Goal: Transaction & Acquisition: Purchase product/service

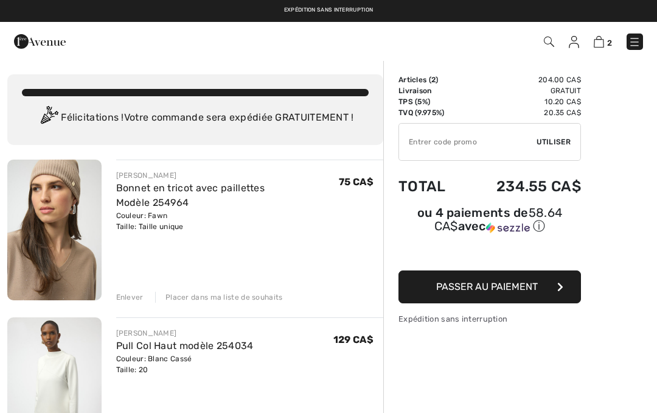
click at [125, 296] on div "Enlever" at bounding box center [129, 297] width 27 height 11
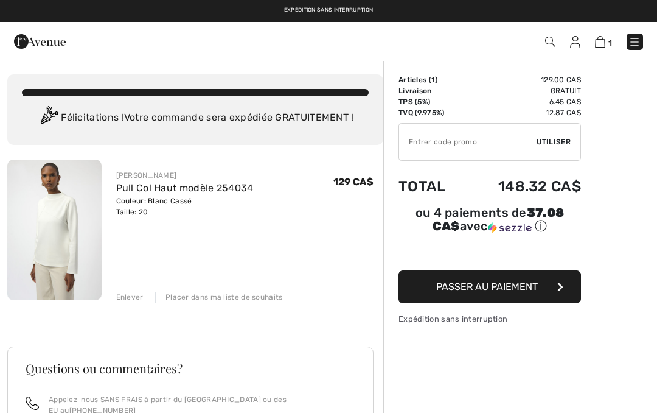
click at [449, 286] on span "Passer au paiement" at bounding box center [487, 287] width 102 height 12
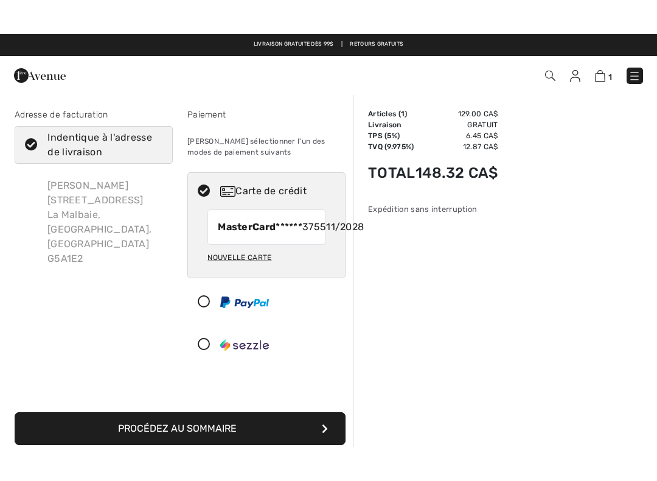
scroll to position [47, 0]
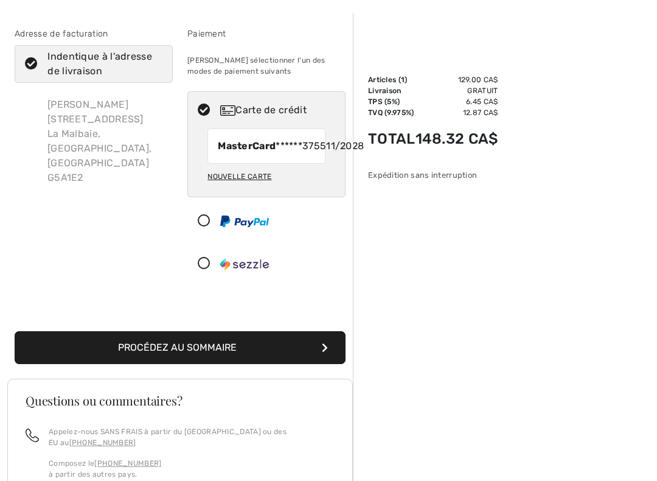
click at [174, 363] on button "Procédez au sommaire" at bounding box center [180, 347] width 331 height 33
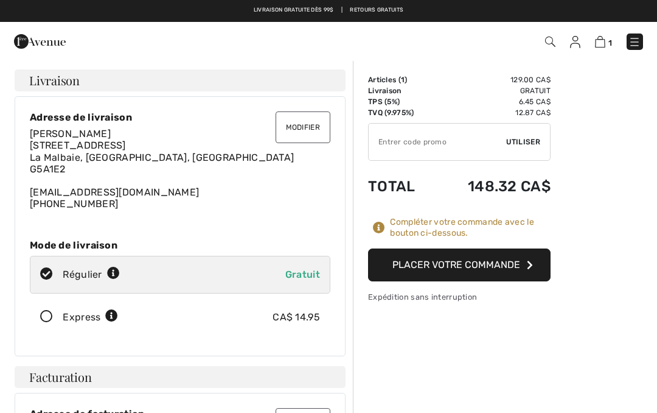
click at [400, 257] on button "Placer votre commande" at bounding box center [459, 264] width 183 height 33
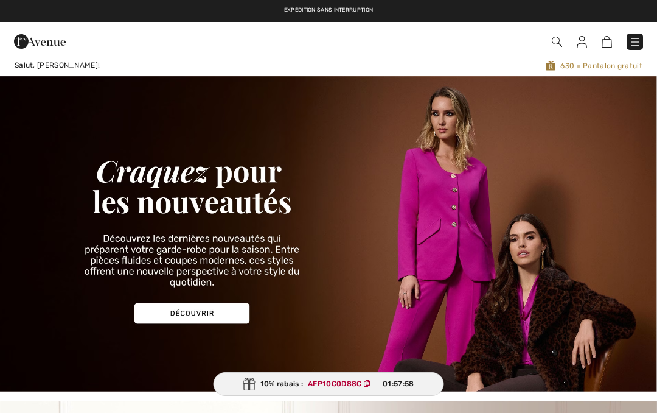
checkbox input "true"
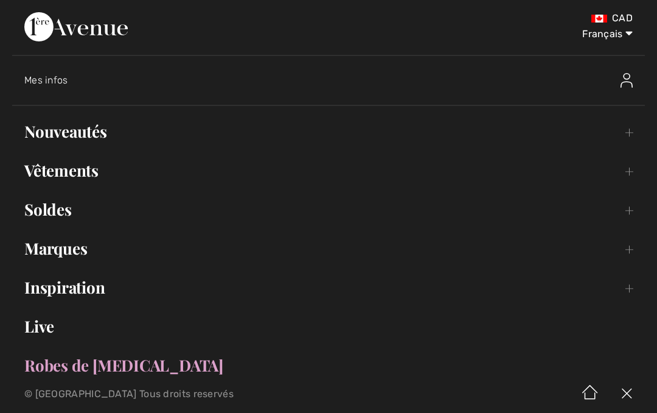
click at [46, 127] on link "Nouveautés Toggle submenu" at bounding box center [328, 131] width 633 height 27
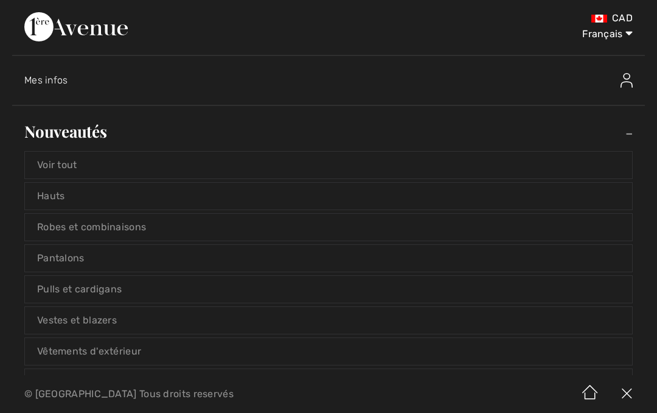
click at [48, 161] on link "Voir tout" at bounding box center [328, 165] width 607 height 27
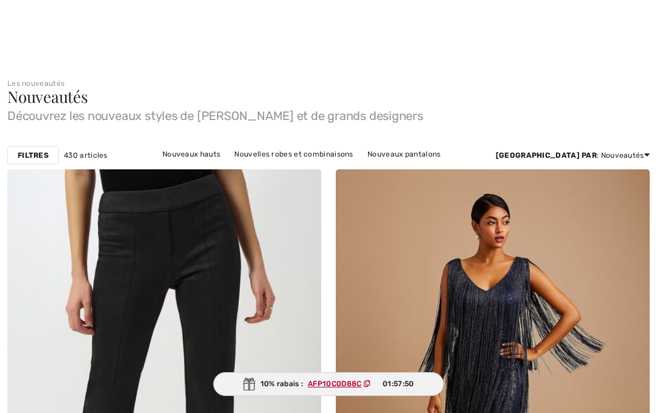
checkbox input "true"
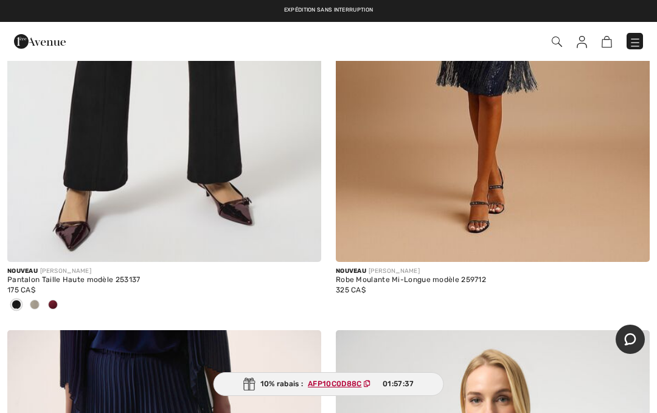
scroll to position [377, 0]
